Goal: Navigation & Orientation: Find specific page/section

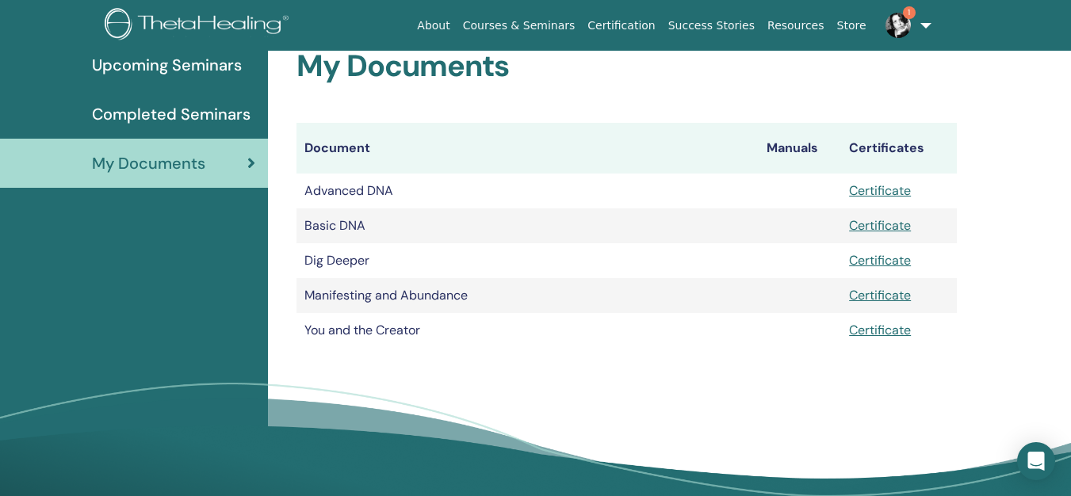
scroll to position [197, 0]
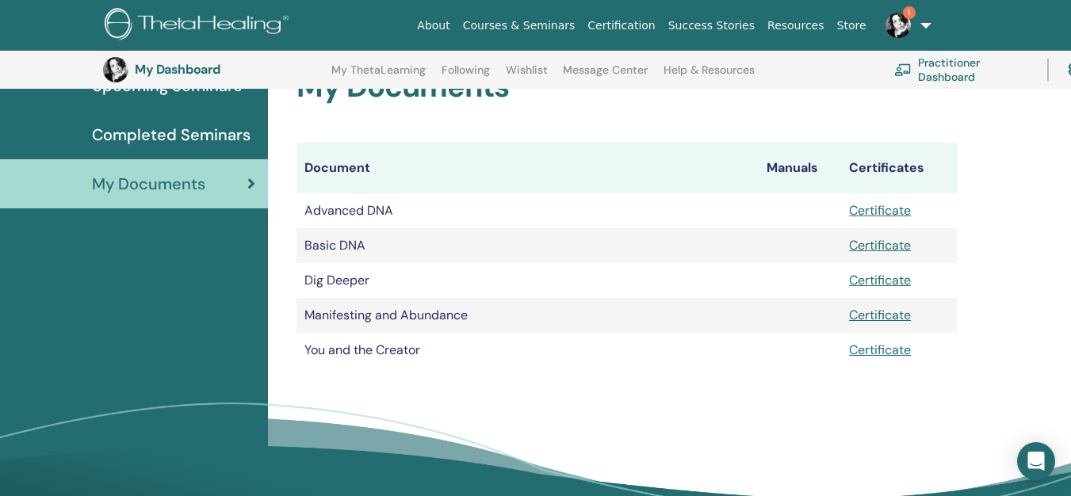
click at [893, 22] on img at bounding box center [897, 25] width 25 height 25
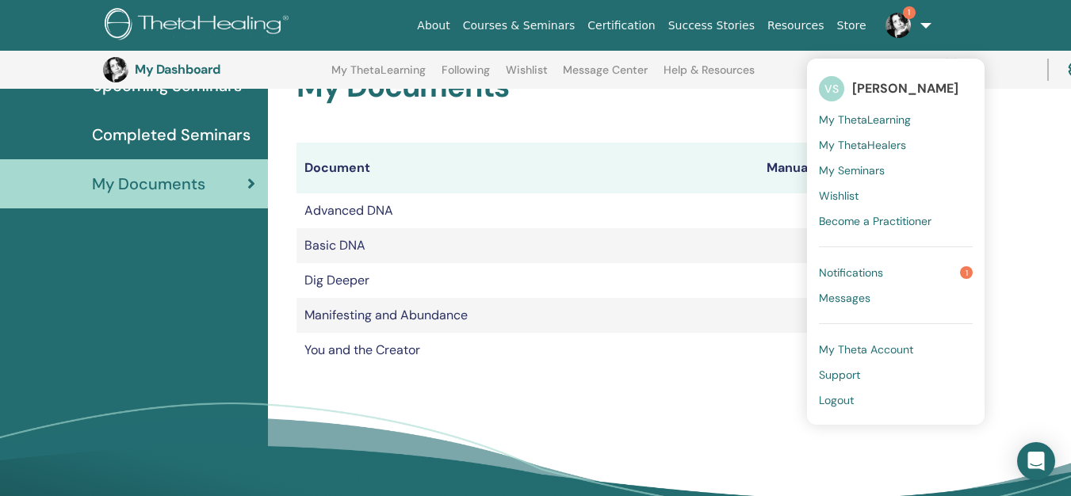
click at [858, 268] on span "Notifications" at bounding box center [851, 273] width 64 height 14
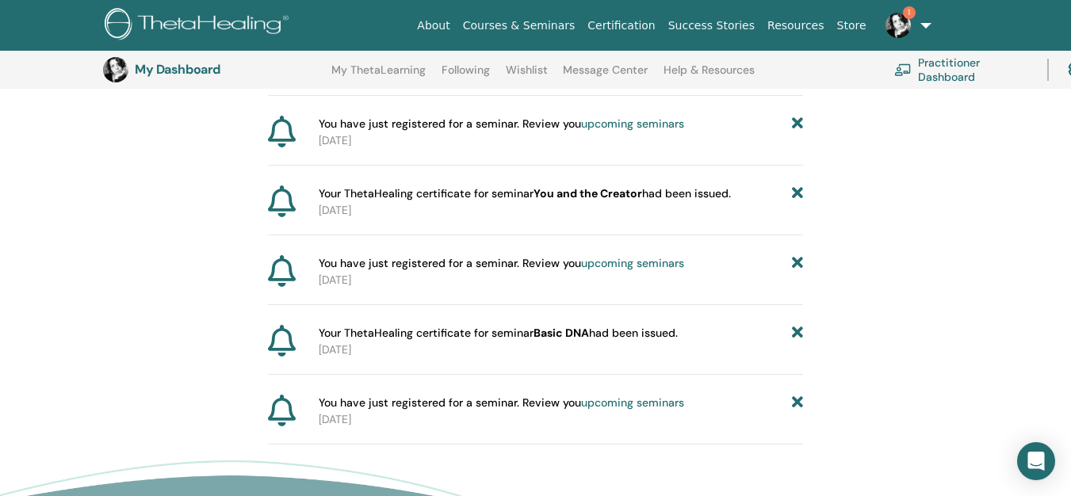
scroll to position [117, 0]
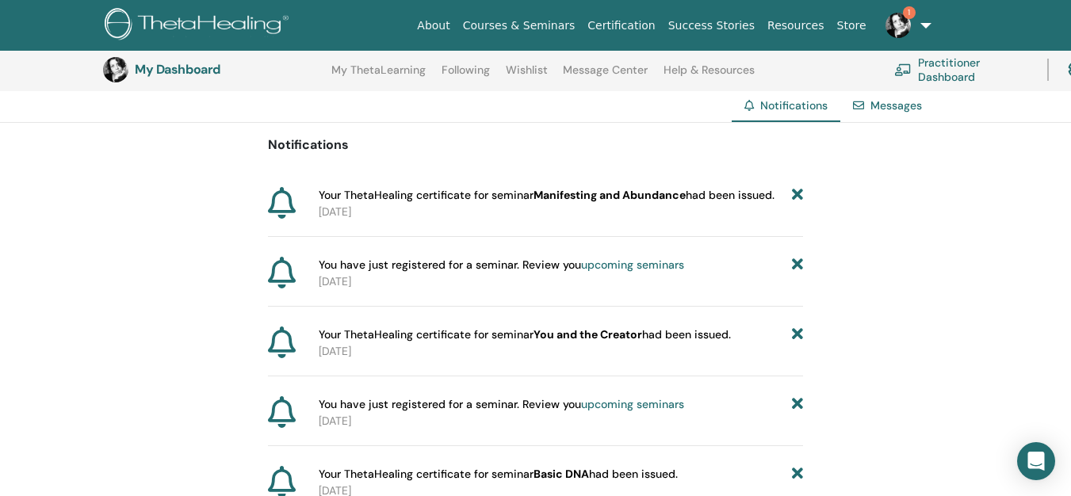
click at [904, 12] on span "1" at bounding box center [909, 12] width 13 height 13
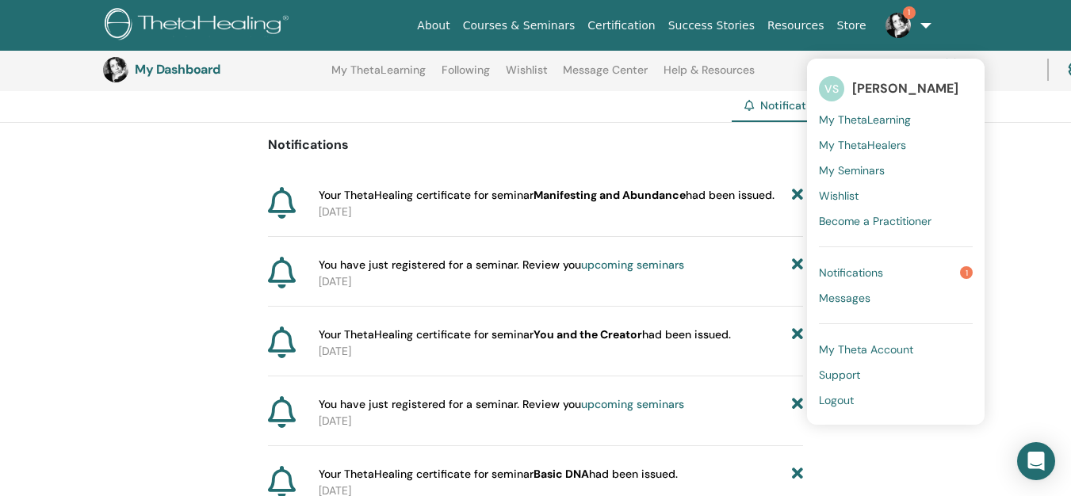
click at [830, 277] on span "Notifications" at bounding box center [851, 273] width 64 height 14
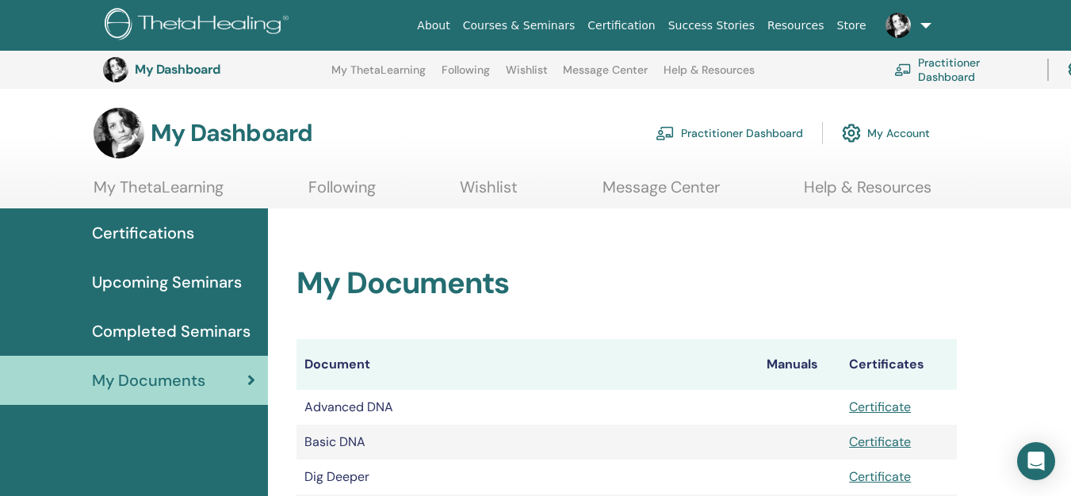
scroll to position [197, 0]
